Goal: Transaction & Acquisition: Purchase product/service

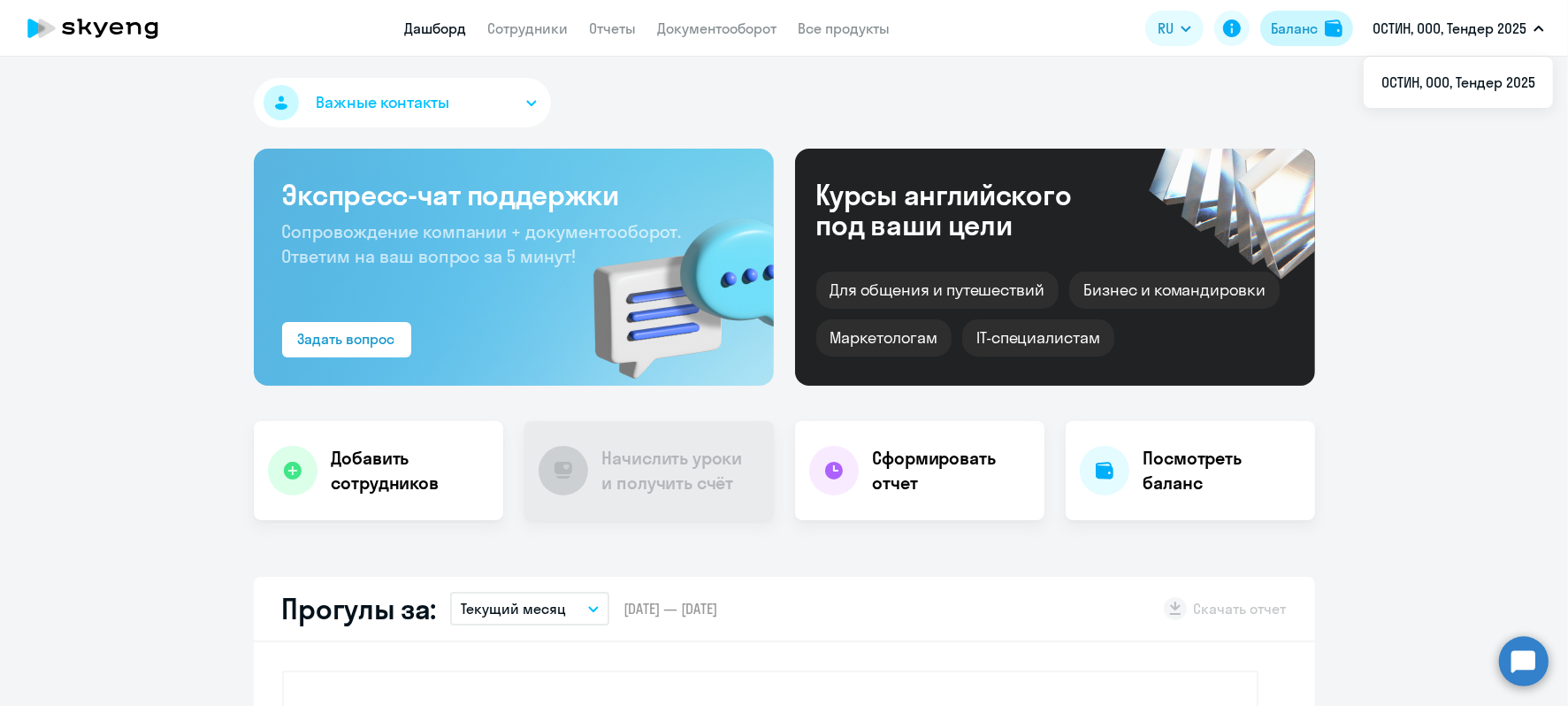
click at [1269, 31] on div "Баланс" at bounding box center [1291, 28] width 49 height 21
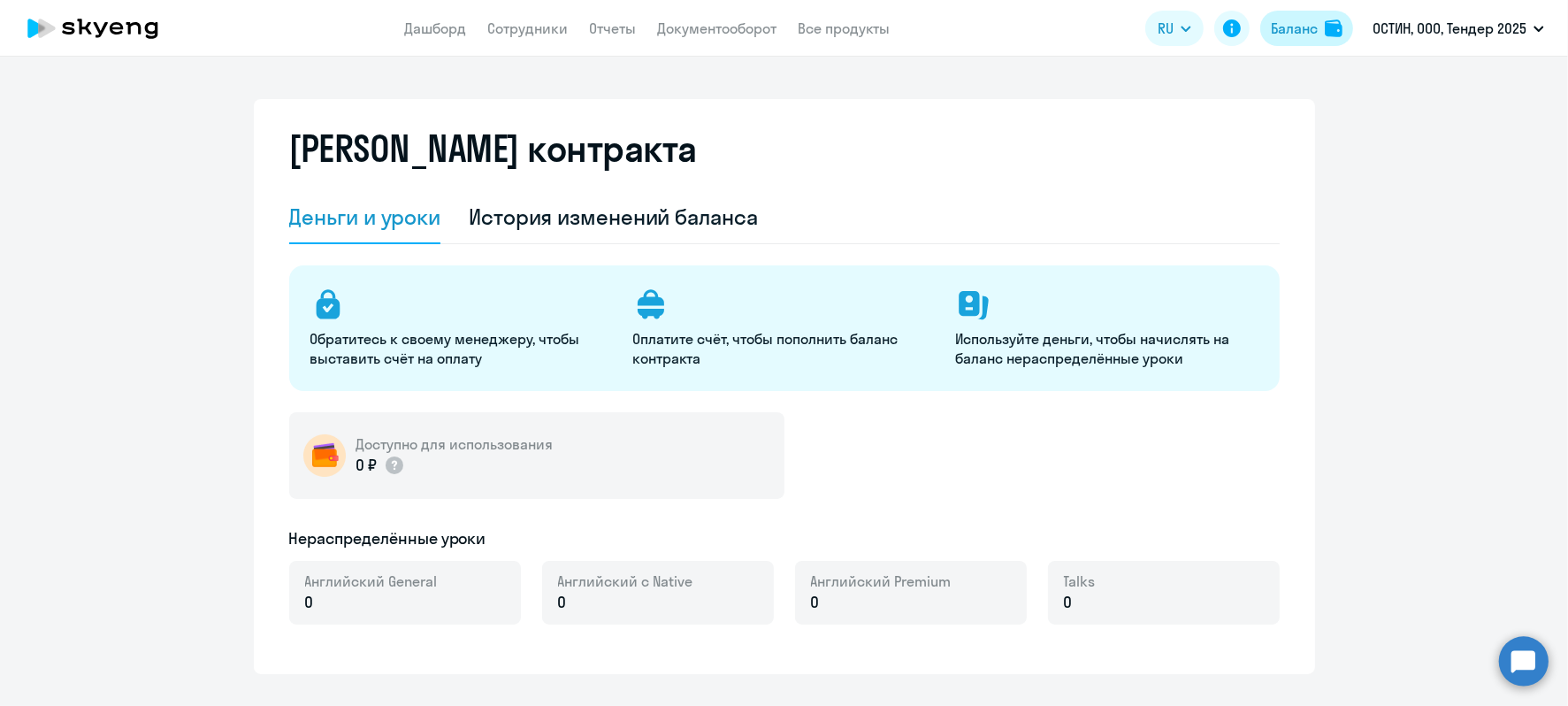
select select "english_adult_not_native_speaker"
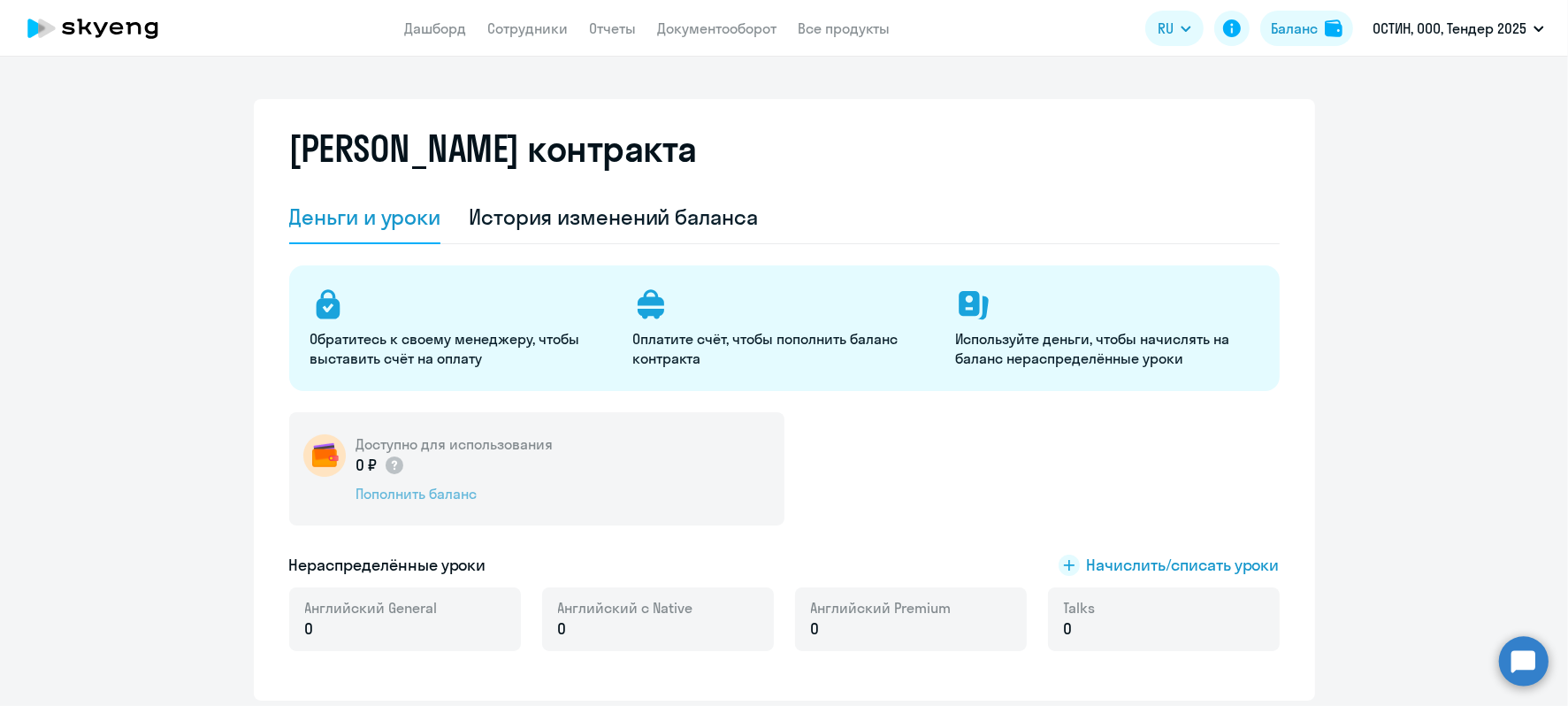
click at [433, 495] on div "Пополнить баланс" at bounding box center [455, 494] width 197 height 20
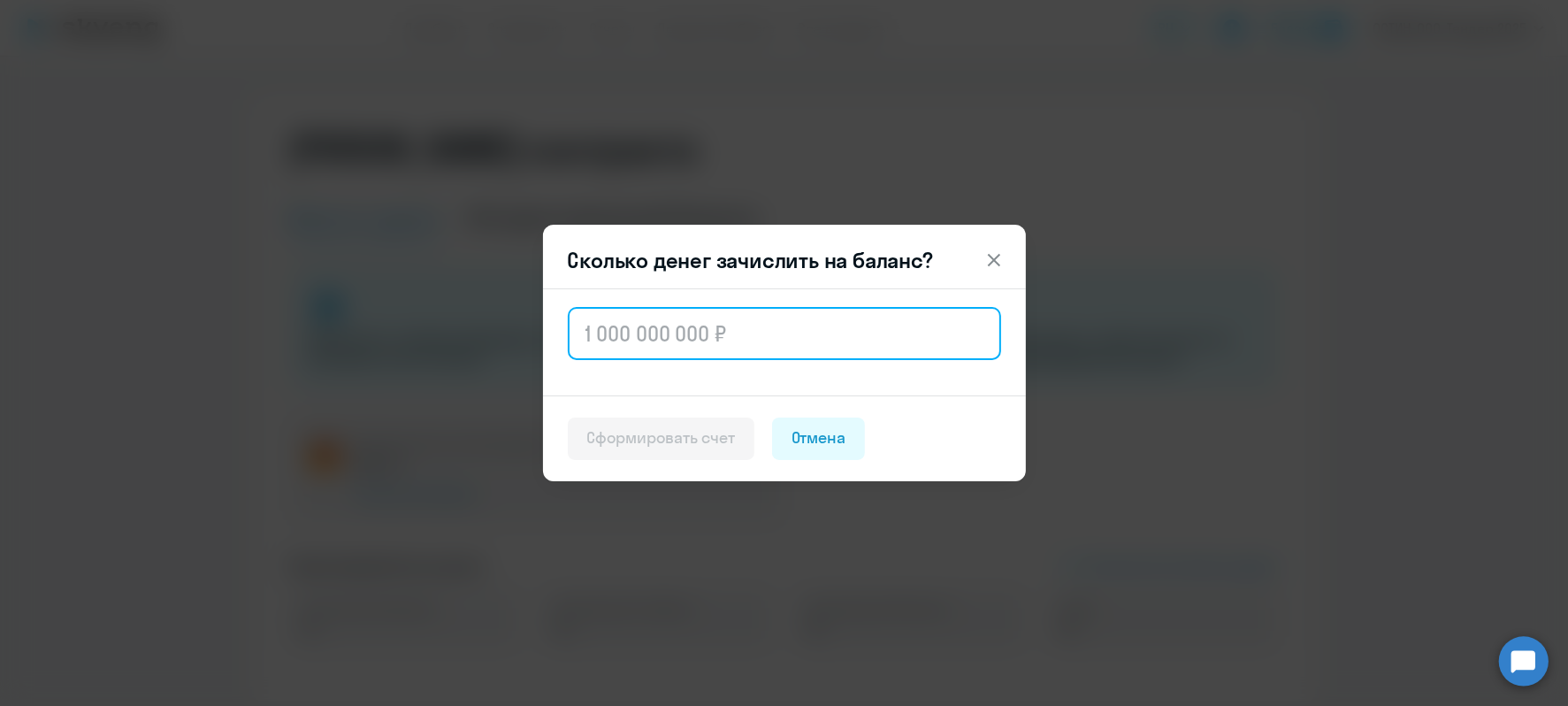
click at [837, 346] on input "text" at bounding box center [784, 333] width 434 height 53
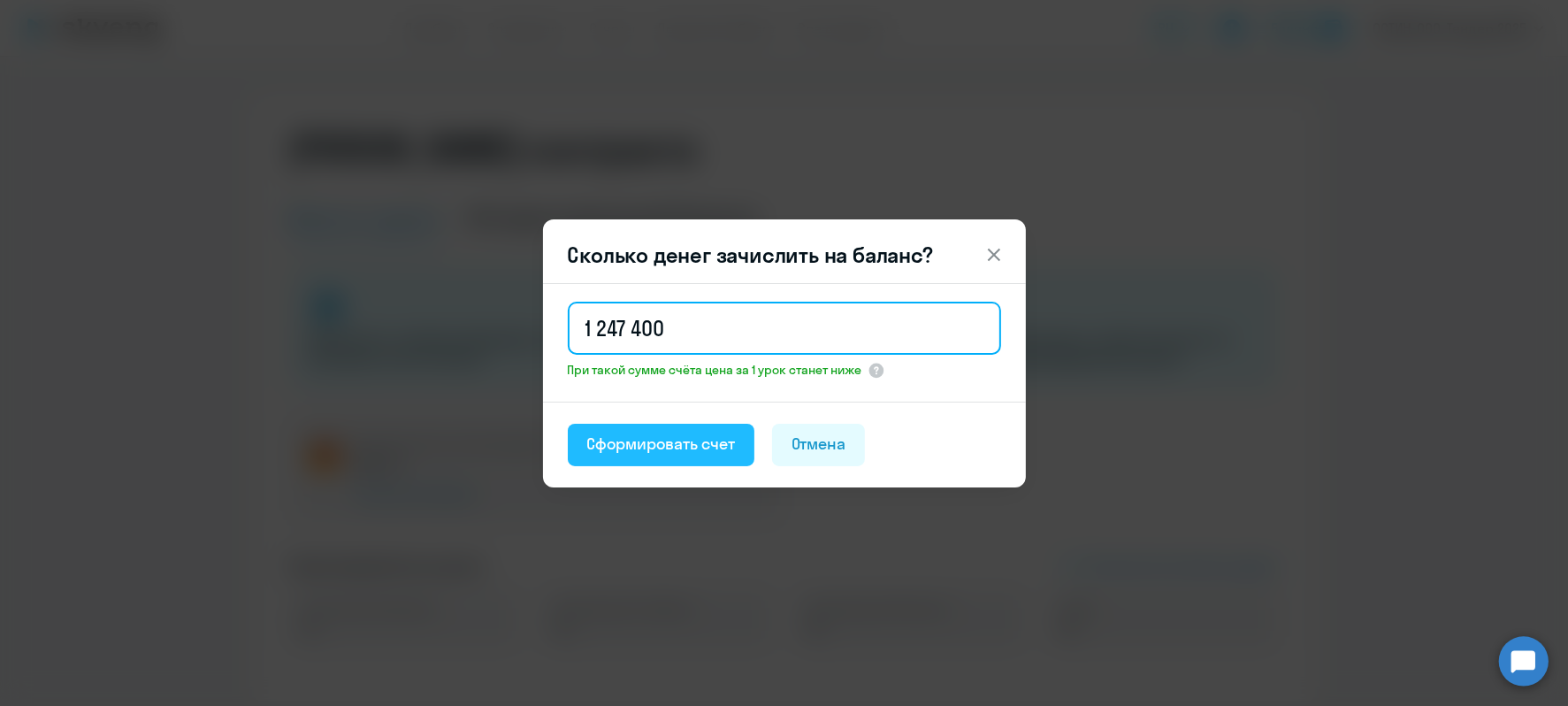
type input "1 247 400"
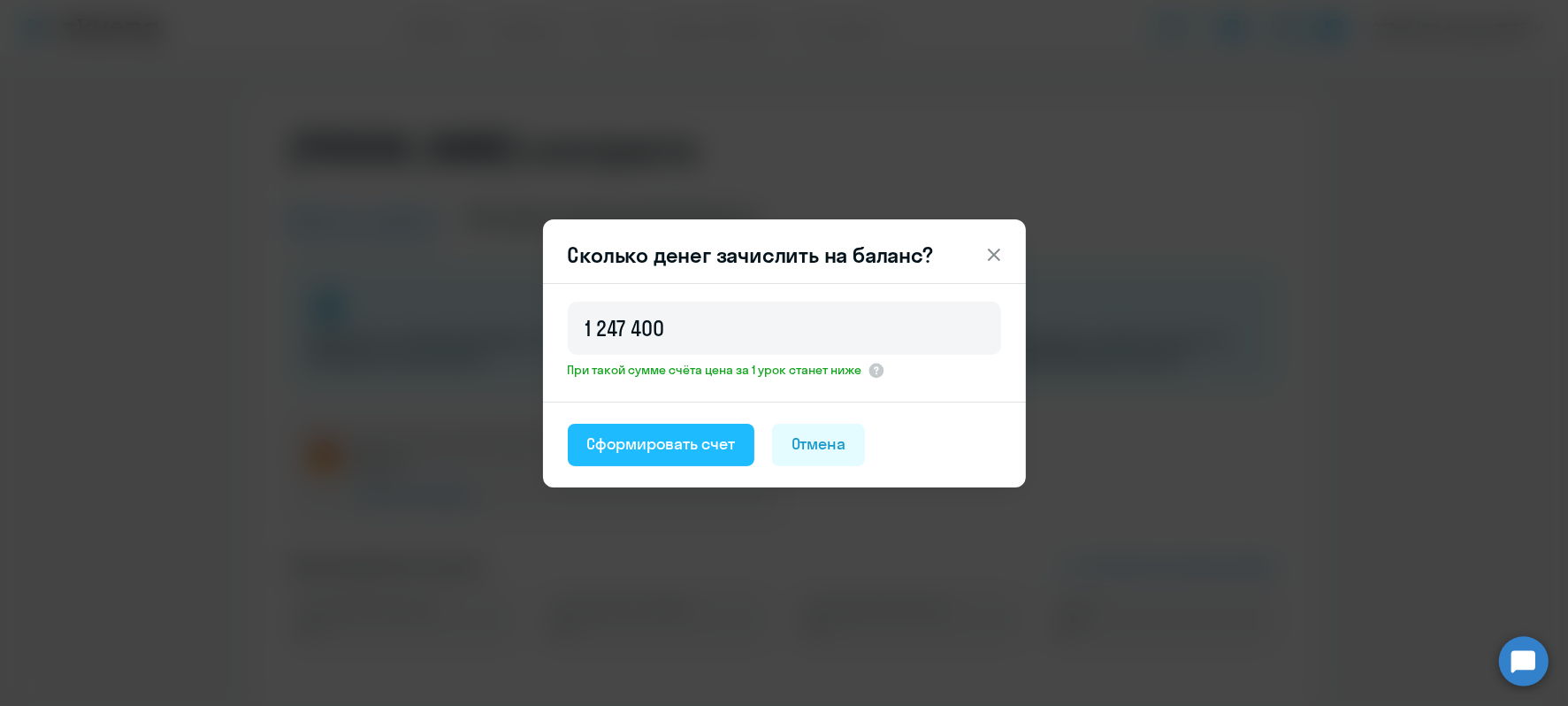
click at [717, 438] on div "Сформировать счет" at bounding box center [661, 444] width 148 height 23
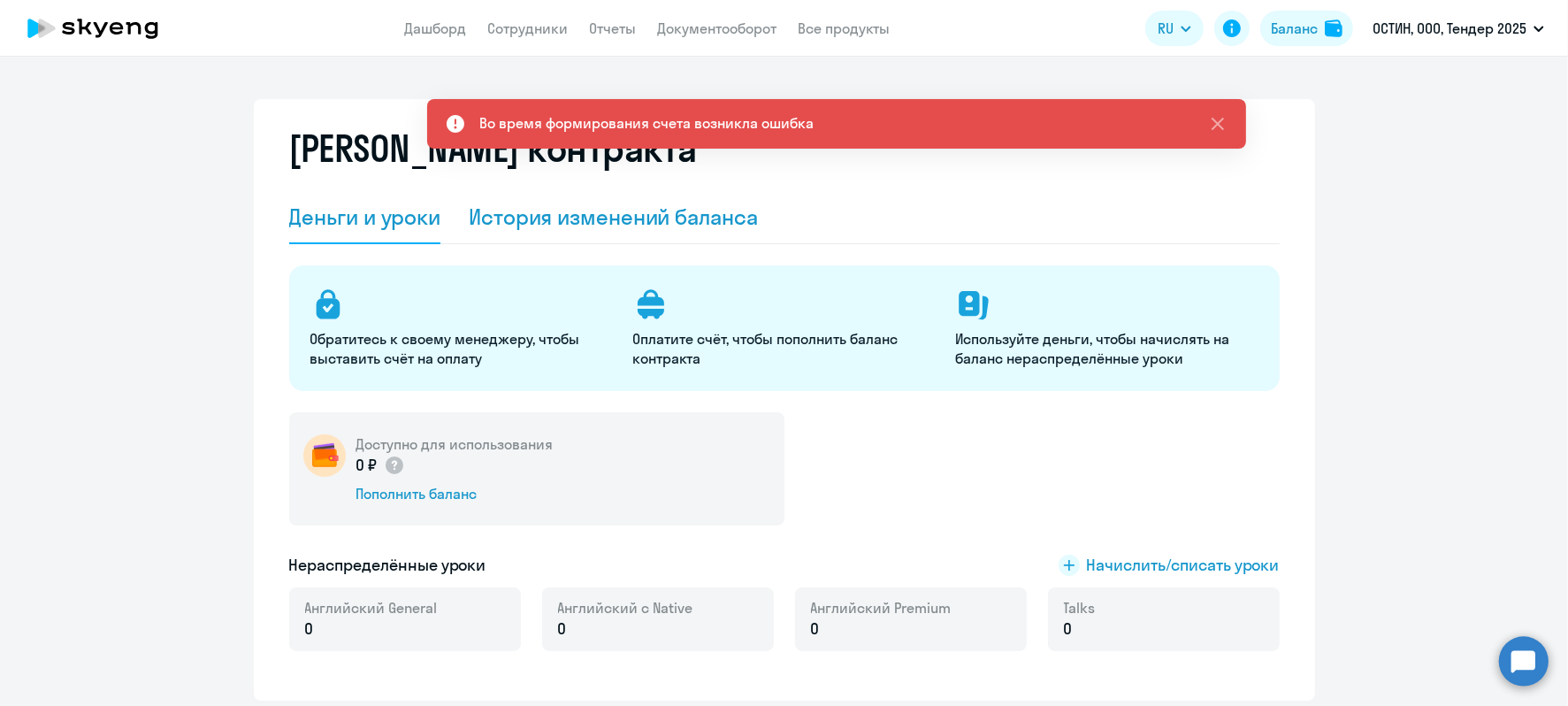
click at [664, 209] on div "История изменений баланса" at bounding box center [614, 216] width 289 height 28
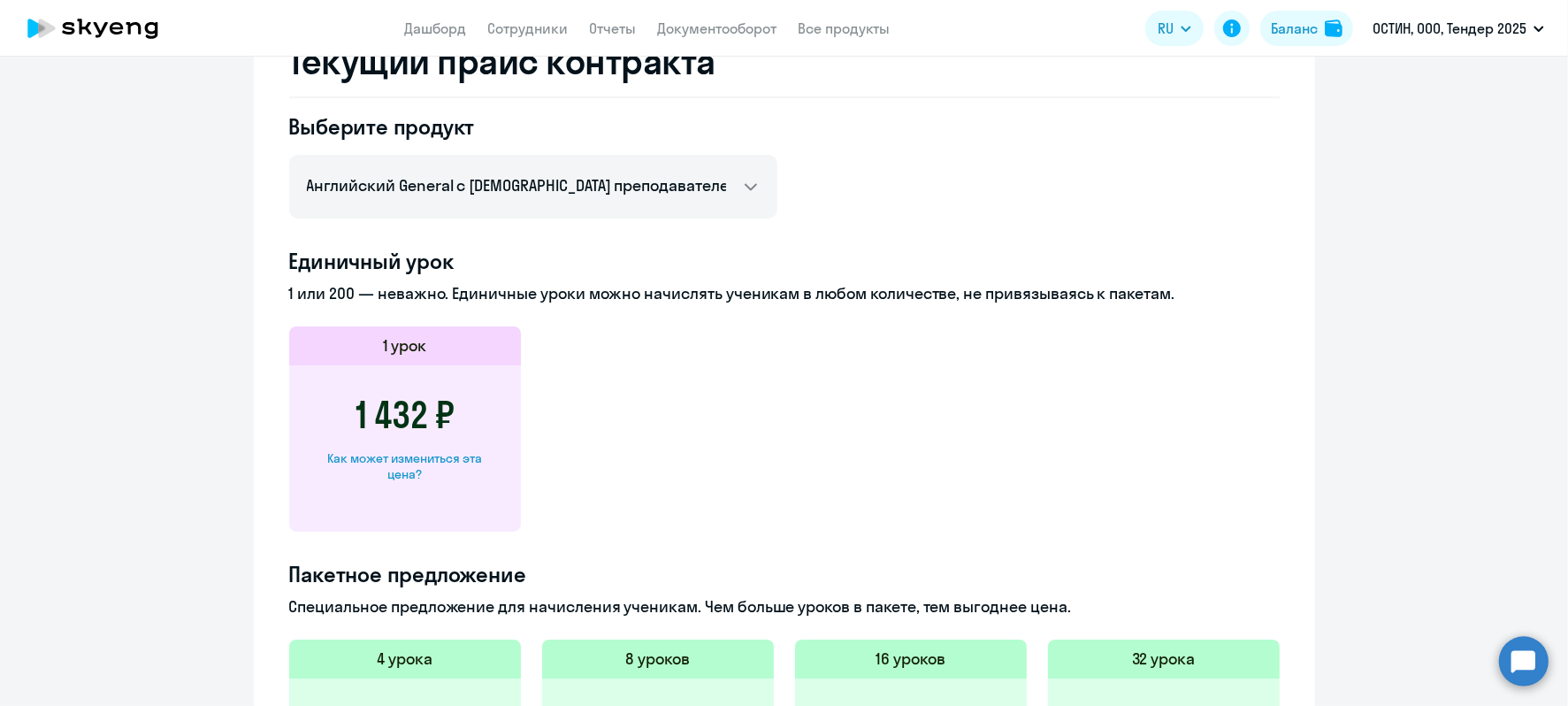
scroll to position [663, 0]
